Goal: Task Accomplishment & Management: Manage account settings

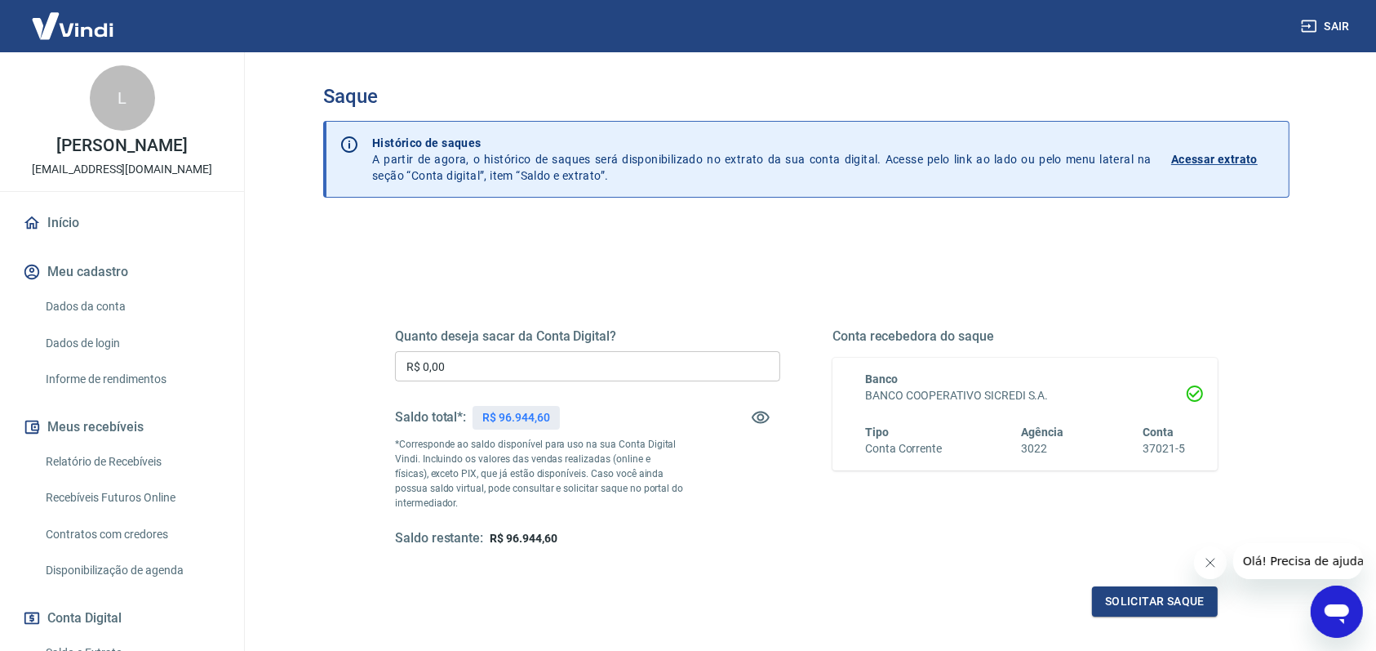
click at [540, 366] on input "R$ 0,00" at bounding box center [587, 366] width 385 height 30
type input "R$ 50.000,00"
click at [1143, 601] on button "Solicitar saque" at bounding box center [1155, 601] width 126 height 30
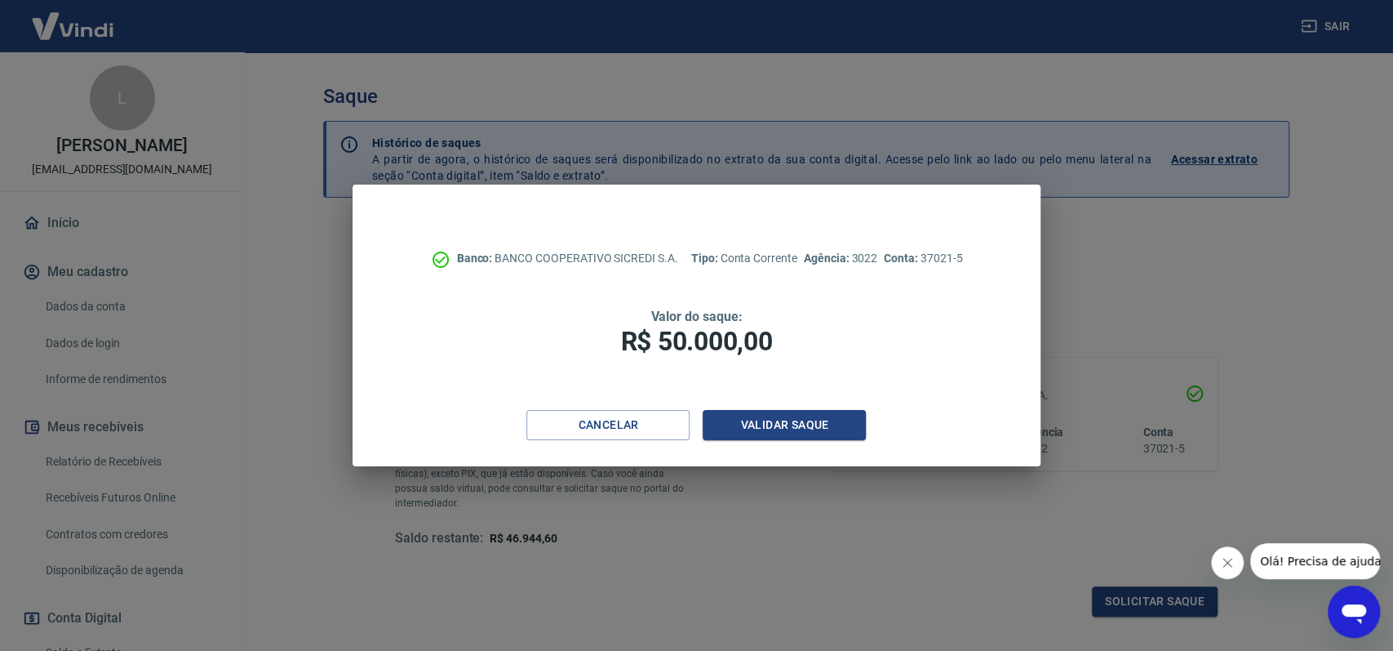
click at [796, 418] on button "Validar saque" at bounding box center [784, 425] width 163 height 30
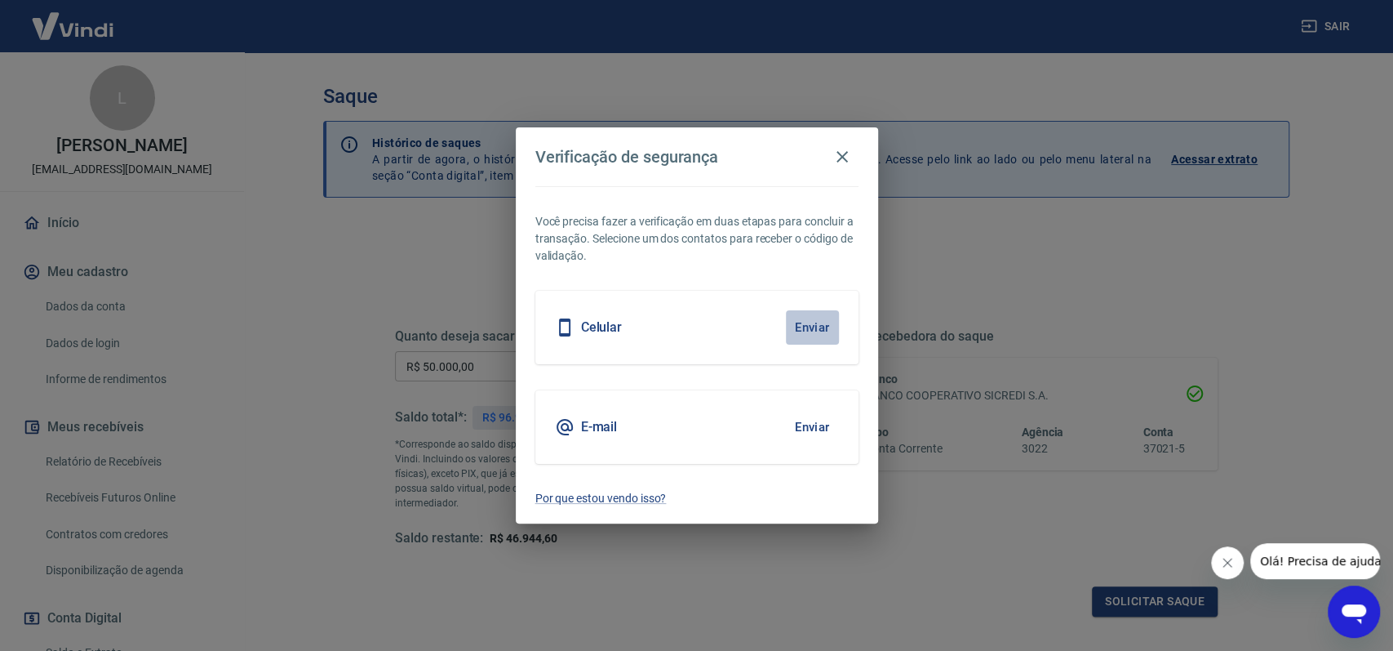
click at [823, 326] on button "Enviar" at bounding box center [812, 327] width 53 height 34
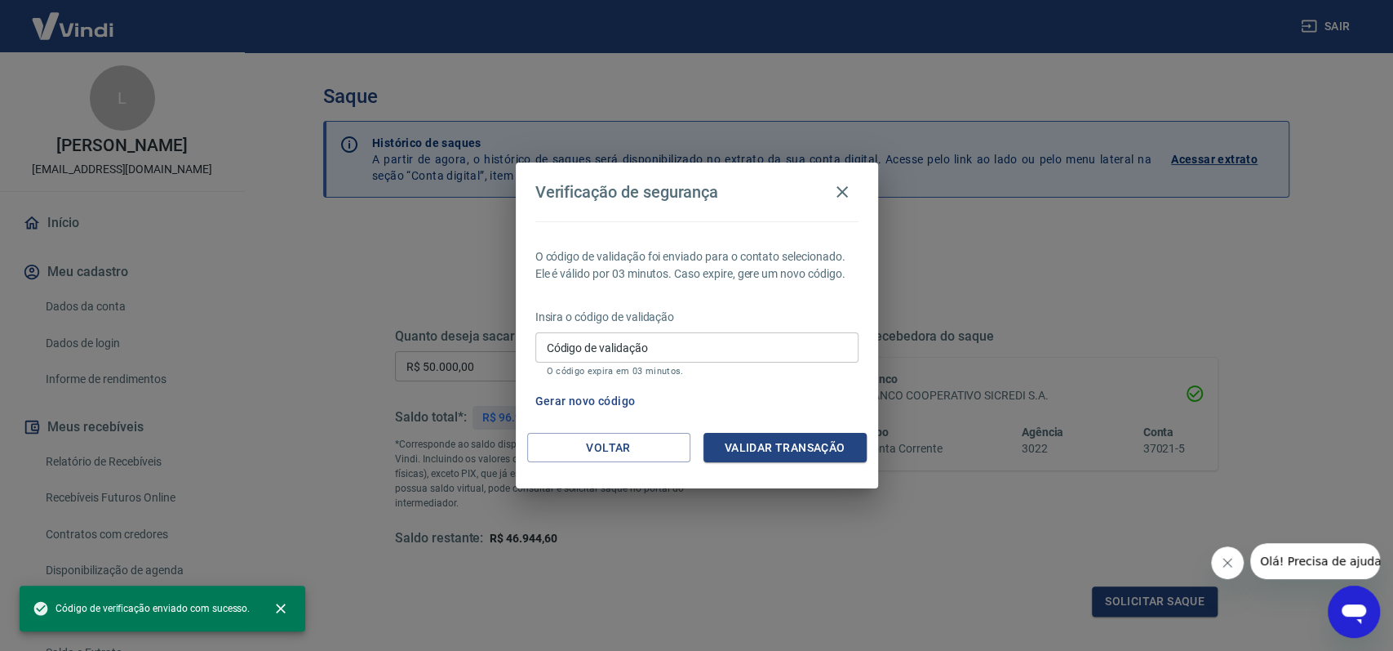
click at [670, 343] on input "Código de validação" at bounding box center [697, 347] width 323 height 30
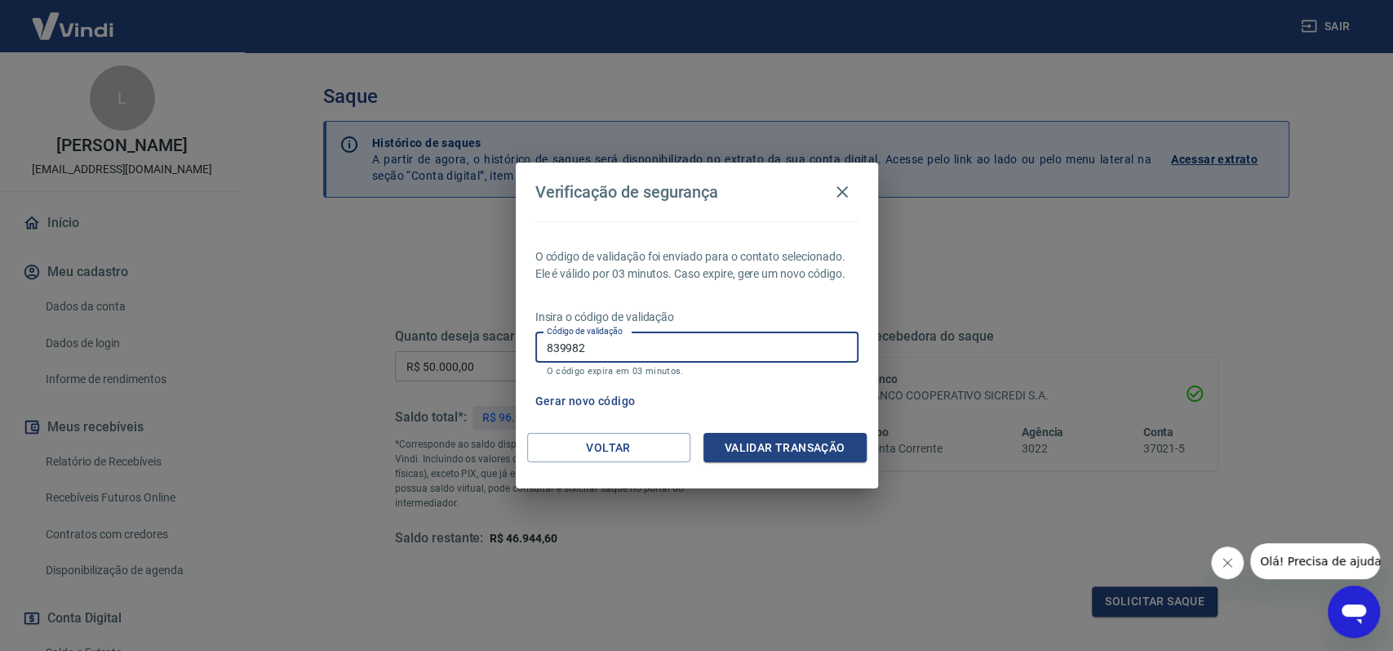
type input "839982"
click at [754, 450] on button "Validar transação" at bounding box center [785, 448] width 163 height 30
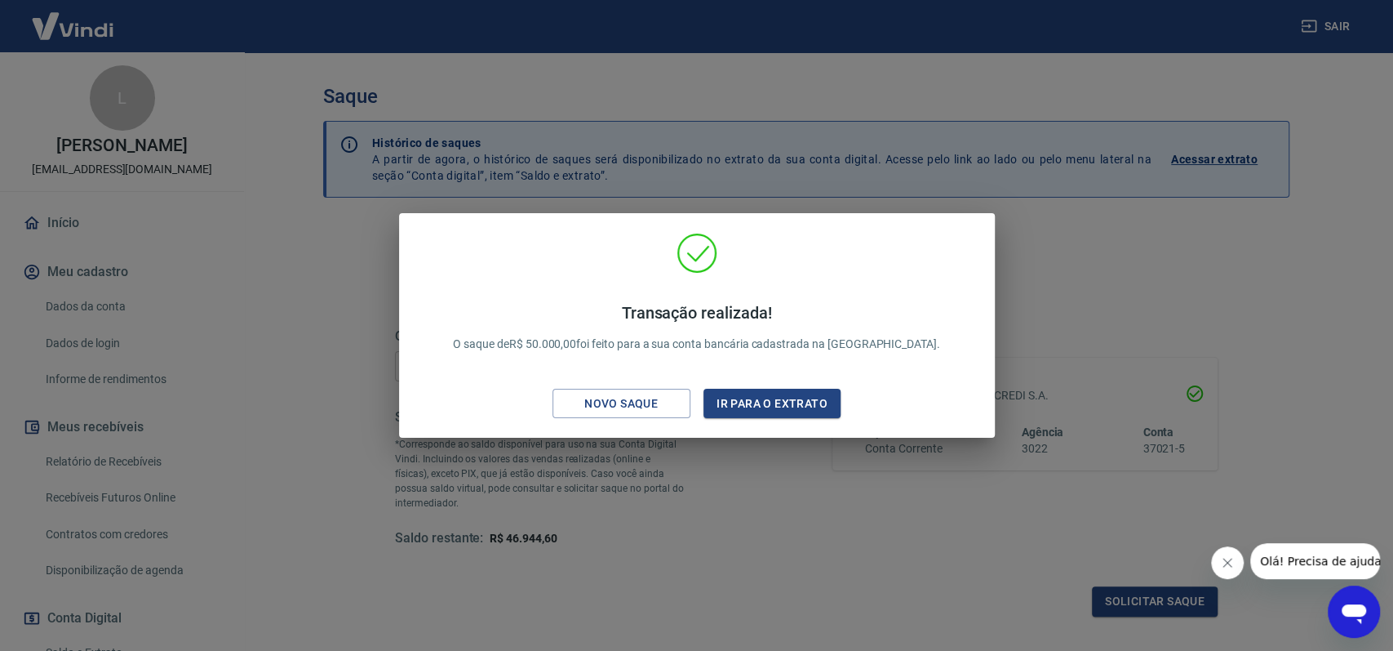
click at [734, 402] on button "Ir para o extrato" at bounding box center [773, 404] width 138 height 30
